Goal: Information Seeking & Learning: Learn about a topic

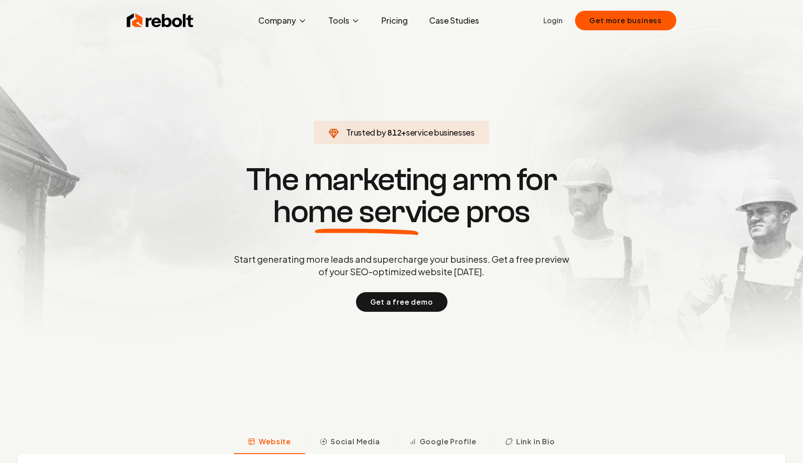
click at [371, 169] on h1 "The marketing arm for home service pros" at bounding box center [401, 196] width 428 height 64
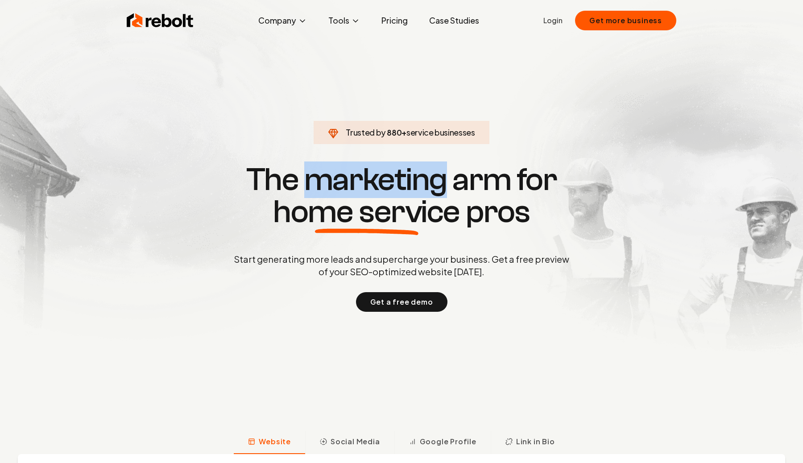
click at [371, 169] on h1 "The marketing arm for home service pros" at bounding box center [401, 196] width 428 height 64
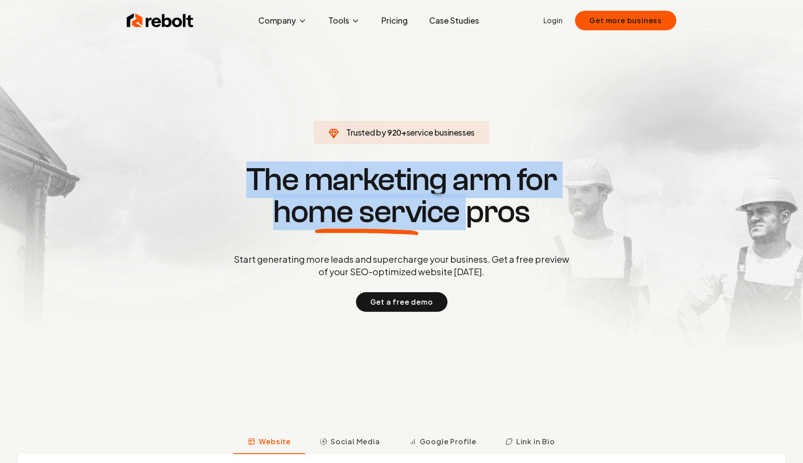
click at [371, 169] on h1 "The marketing arm for home service pros" at bounding box center [401, 196] width 428 height 64
click at [381, 177] on h1 "The marketing arm for home service pros" at bounding box center [401, 196] width 428 height 64
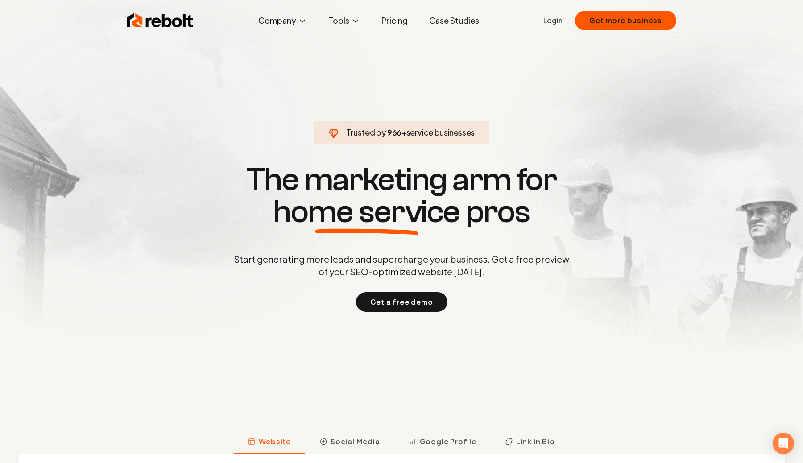
click at [381, 177] on h1 "The marketing arm for home service pros" at bounding box center [401, 196] width 428 height 64
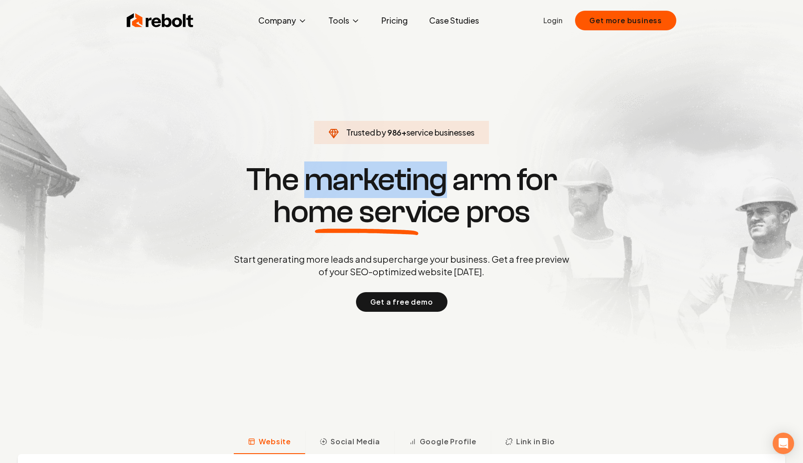
click at [404, 158] on section "Trusted by 986 + service businesses The marketing arm for home service pros Sta…" at bounding box center [401, 237] width 443 height 417
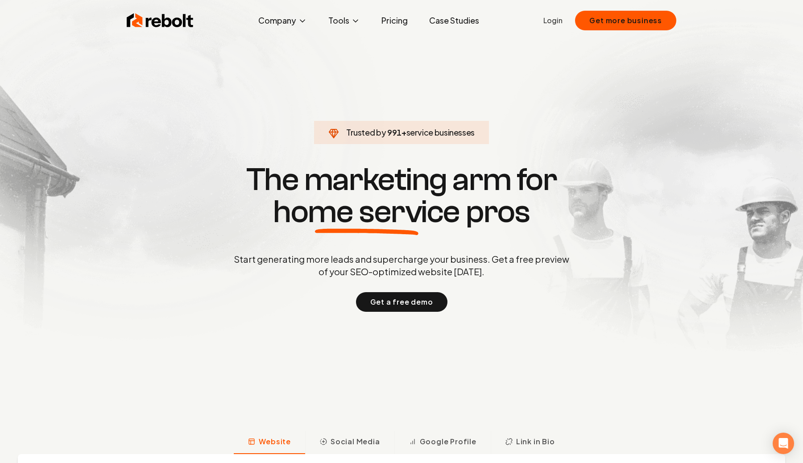
click at [404, 158] on section "Trusted by 991 + service businesses The marketing arm for home service pros Sta…" at bounding box center [401, 237] width 443 height 417
click at [404, 158] on section "Trusted by 994 + service businesses The marketing arm for home service pros Sta…" at bounding box center [401, 237] width 443 height 417
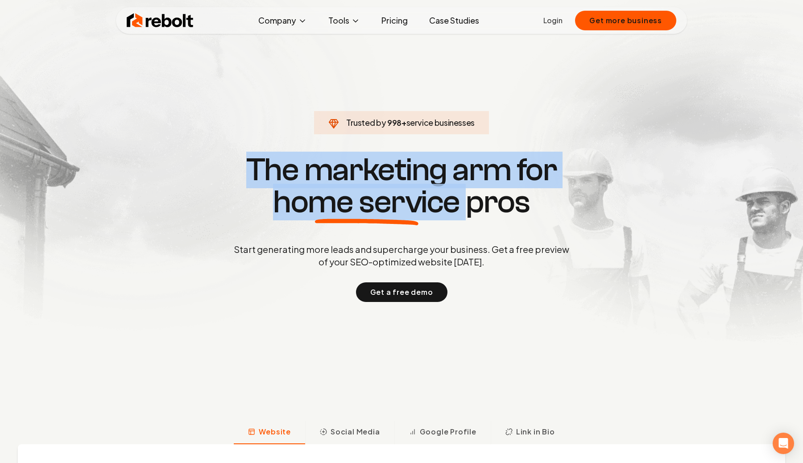
scroll to position [14, 0]
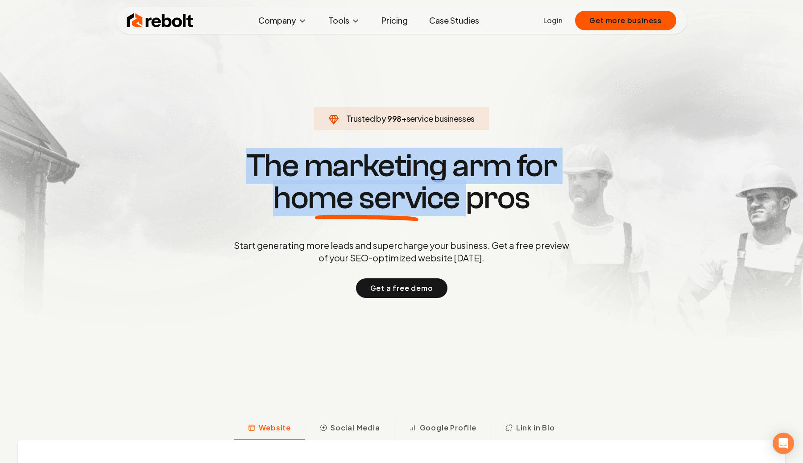
click at [402, 170] on h1 "The marketing arm for home service pros" at bounding box center [401, 182] width 428 height 64
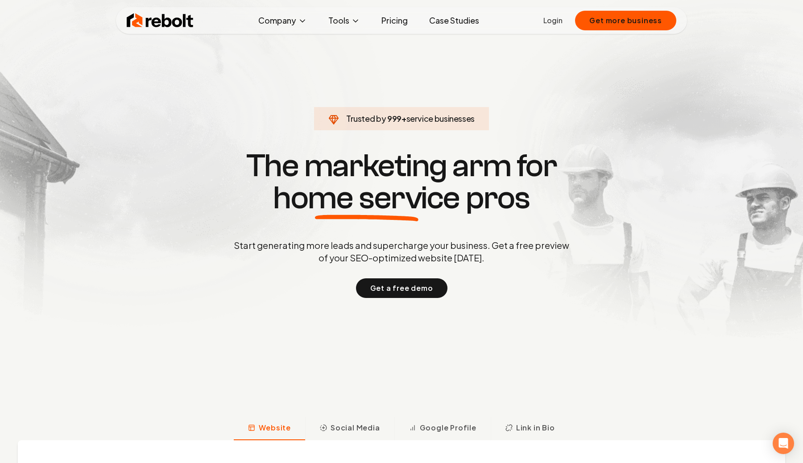
click at [402, 170] on h1 "The marketing arm for home service pros" at bounding box center [401, 182] width 428 height 64
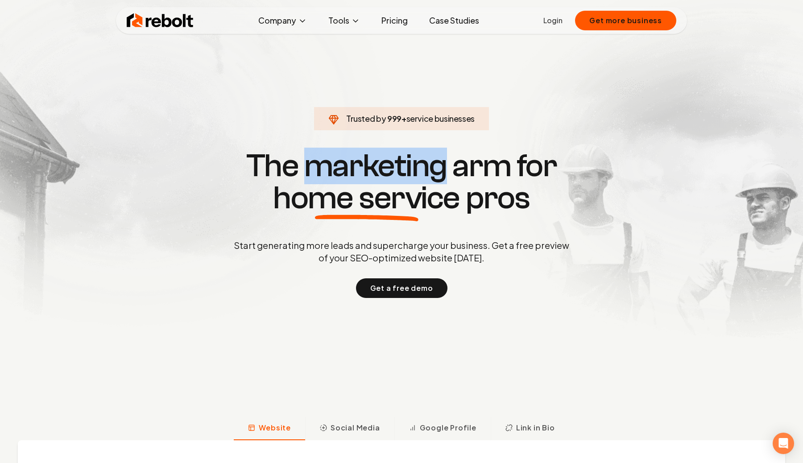
click at [402, 170] on h1 "The marketing arm for home service pros" at bounding box center [401, 182] width 428 height 64
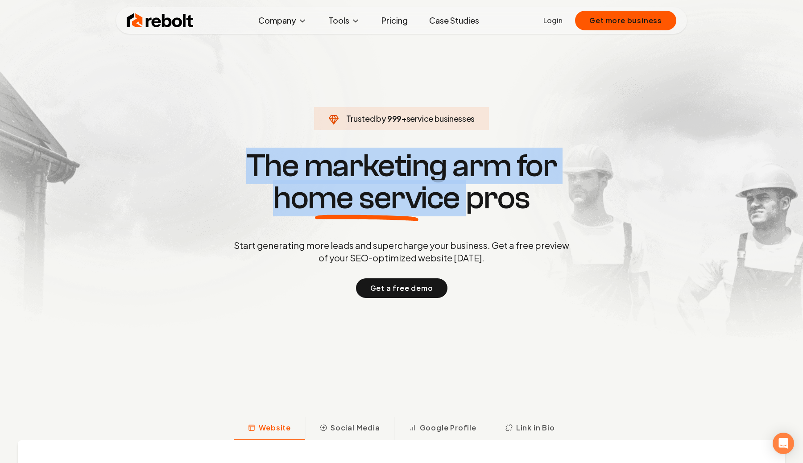
click at [402, 170] on h1 "The marketing arm for home service pros" at bounding box center [401, 182] width 428 height 64
click at [439, 194] on span "home service" at bounding box center [366, 198] width 187 height 32
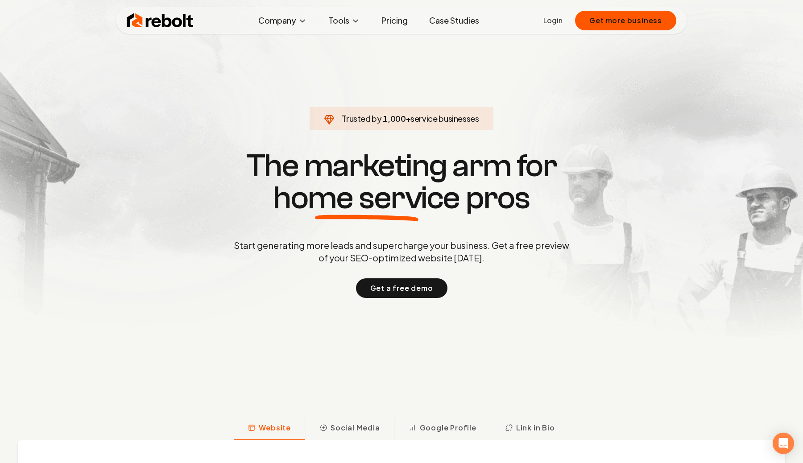
click at [439, 194] on span "home service" at bounding box center [366, 198] width 187 height 32
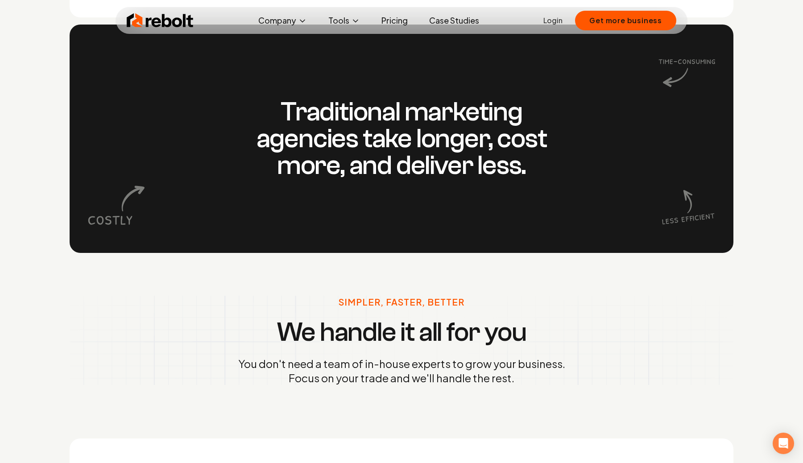
scroll to position [1072, 0]
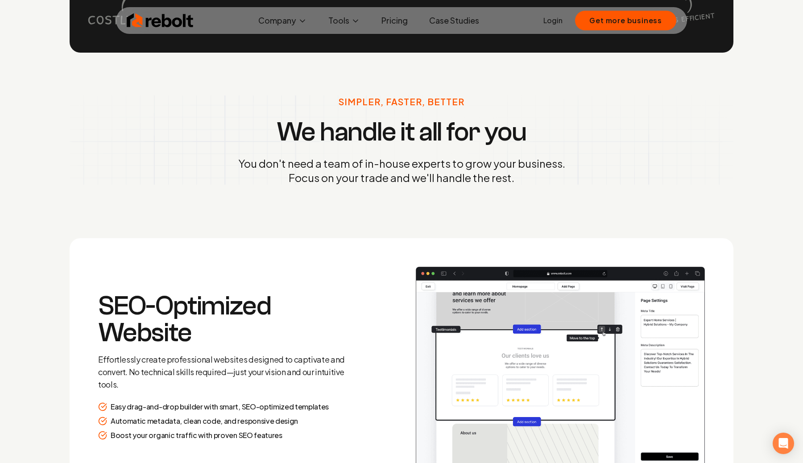
click at [438, 166] on p "You don't need a team of in-house experts to grow your business. Focus on your …" at bounding box center [401, 170] width 327 height 29
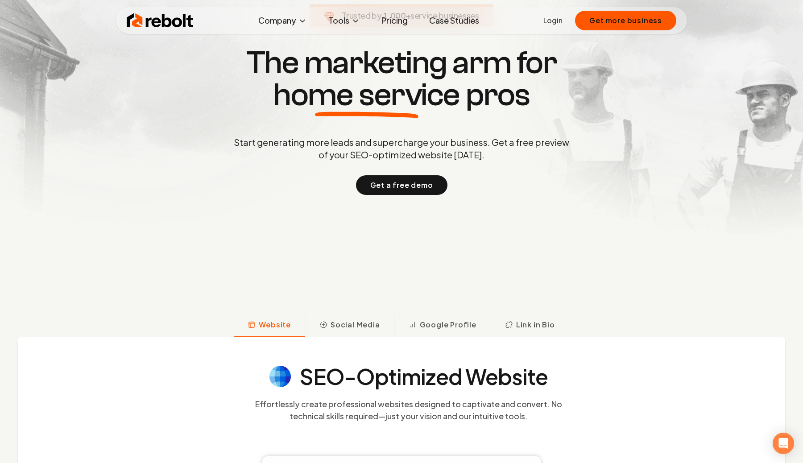
scroll to position [0, 0]
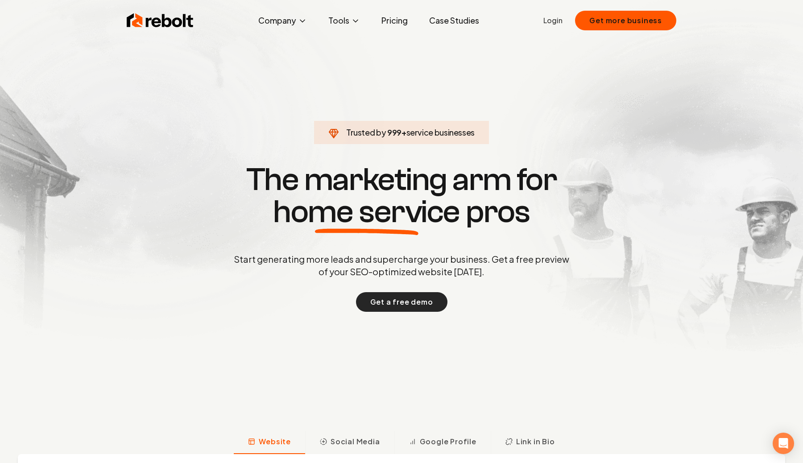
click at [424, 311] on button "Get a free demo" at bounding box center [401, 302] width 91 height 20
